Goal: Book appointment/travel/reservation

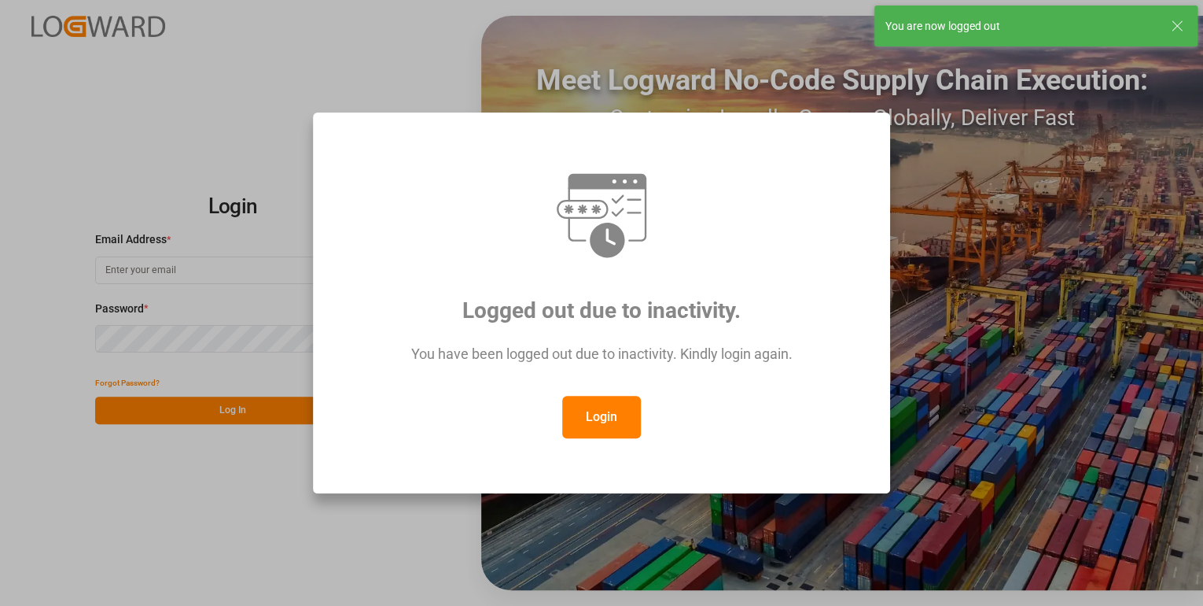
type input "[PERSON_NAME][EMAIL_ADDRESS][PERSON_NAME][DOMAIN_NAME]"
click at [624, 418] on button "Login" at bounding box center [601, 417] width 79 height 42
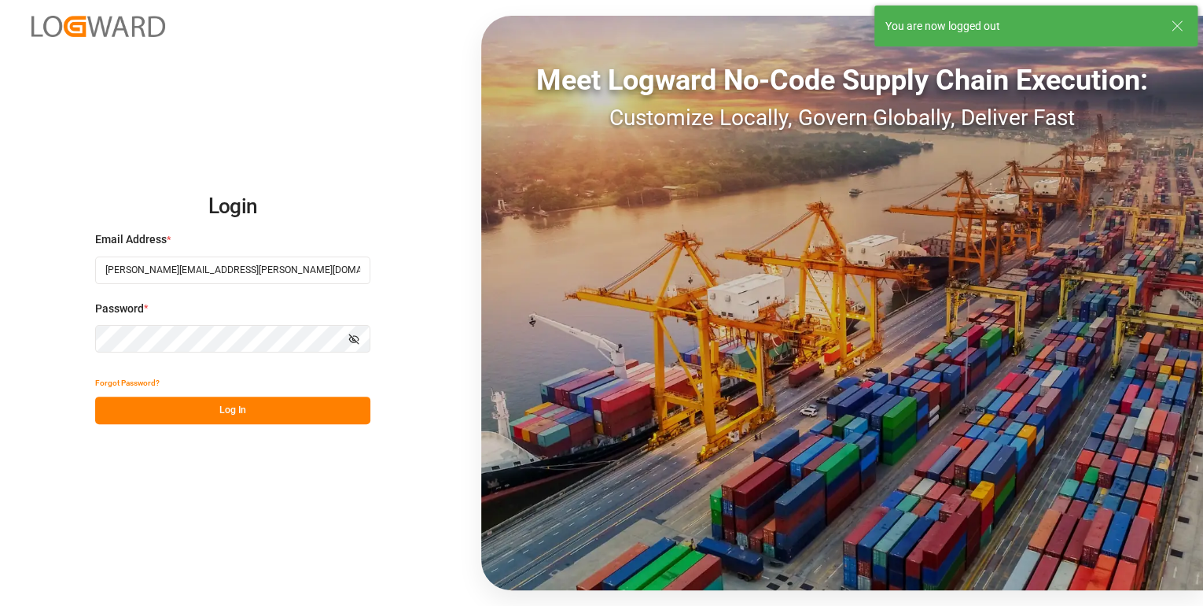
click at [164, 415] on button "Log In" at bounding box center [232, 410] width 275 height 28
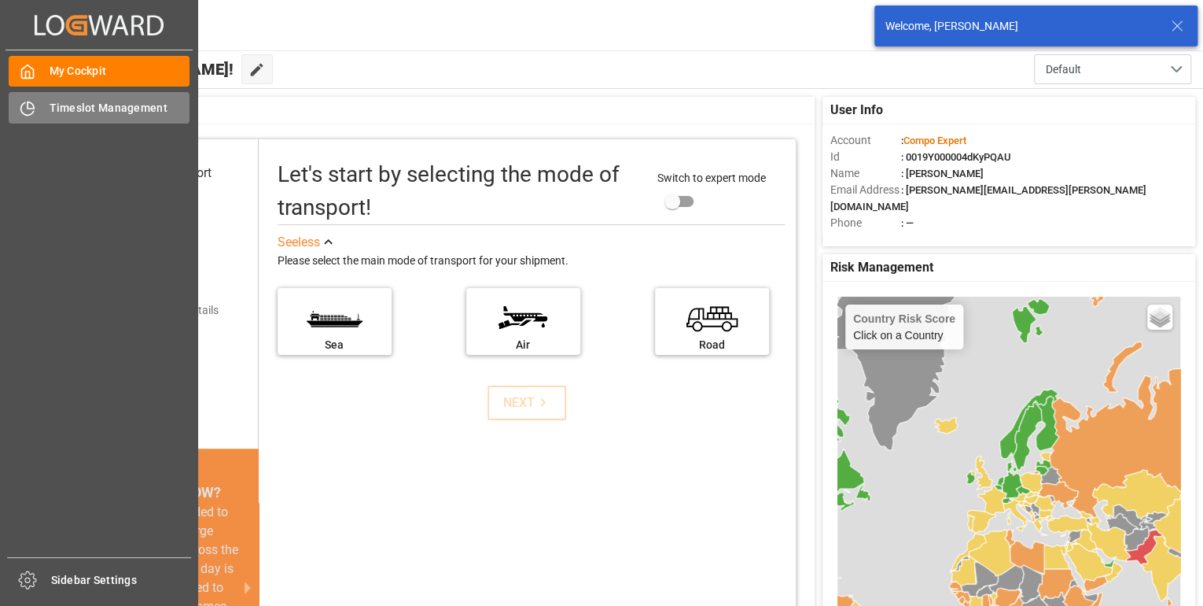
click at [35, 111] on icon at bounding box center [28, 109] width 16 height 16
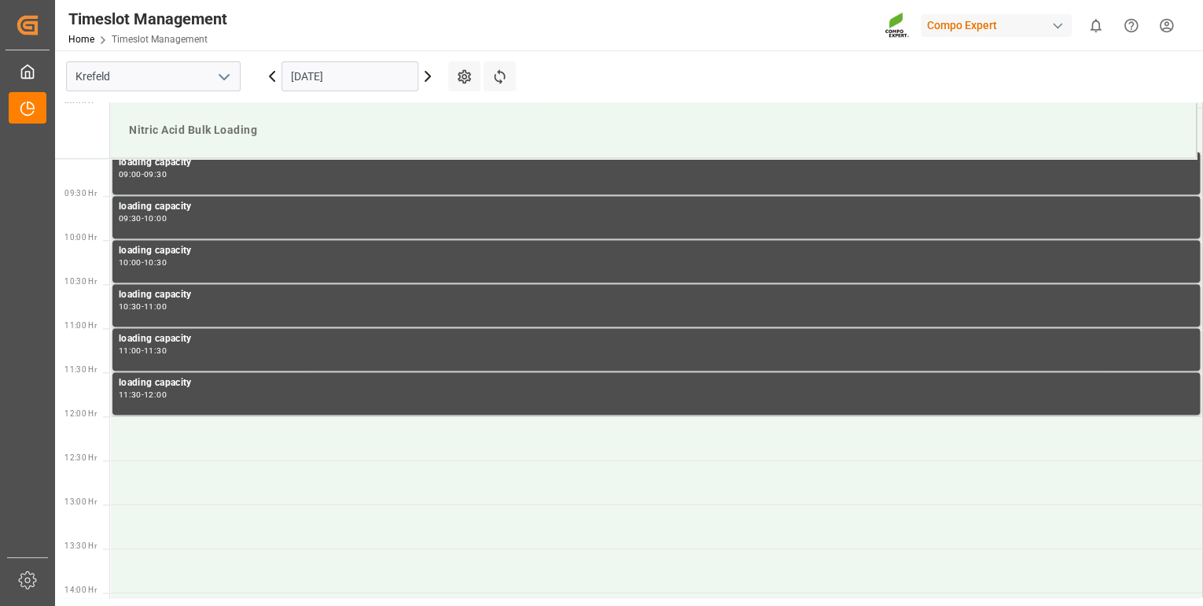
scroll to position [959, 0]
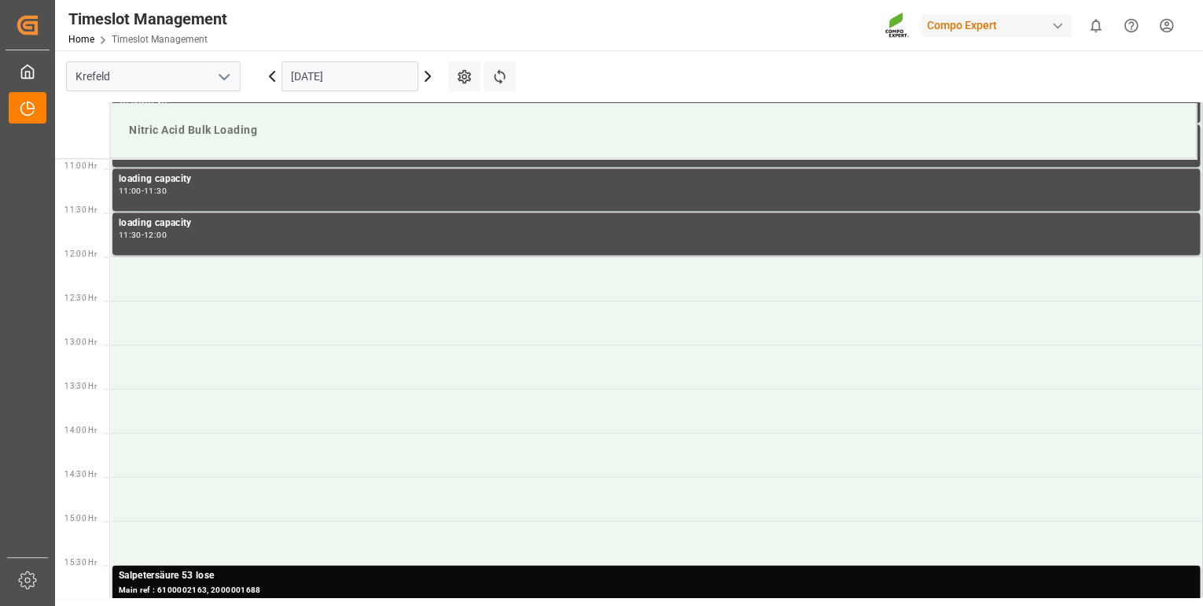
click at [336, 74] on input "[DATE]" at bounding box center [350, 76] width 137 height 30
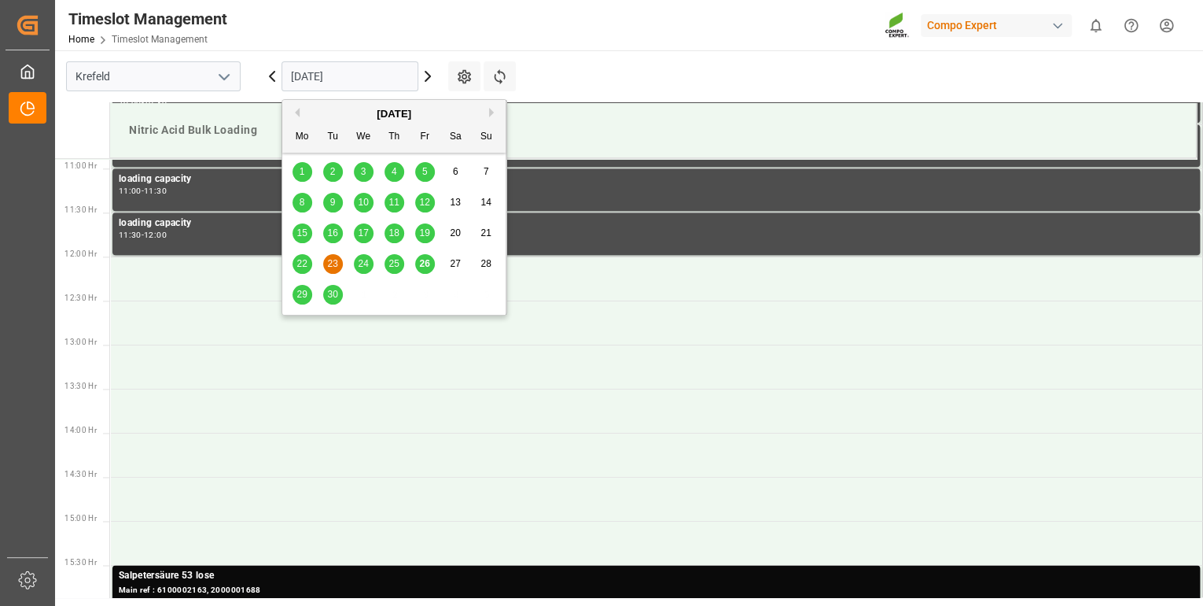
click at [426, 265] on span "26" at bounding box center [424, 263] width 10 height 11
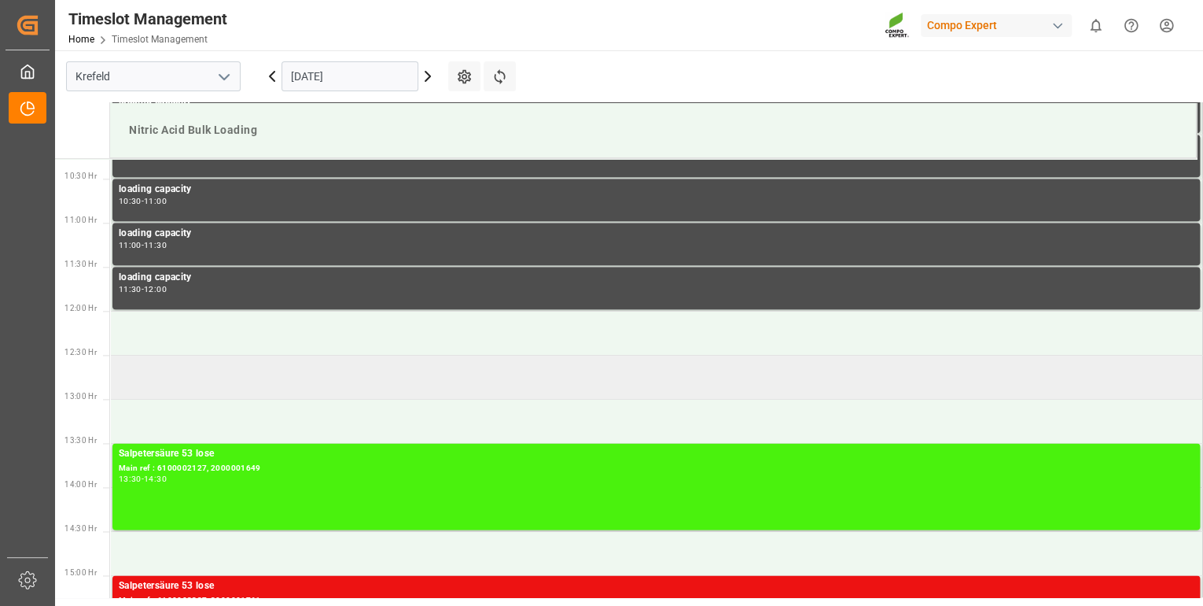
scroll to position [1022, 0]
